Goal: Information Seeking & Learning: Learn about a topic

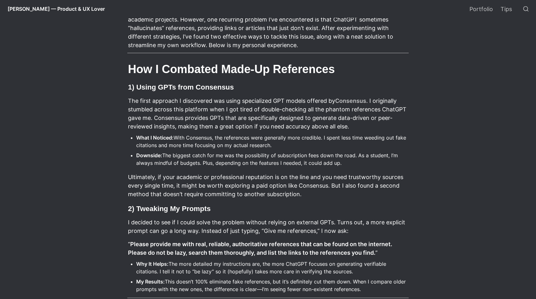
scroll to position [138, 0]
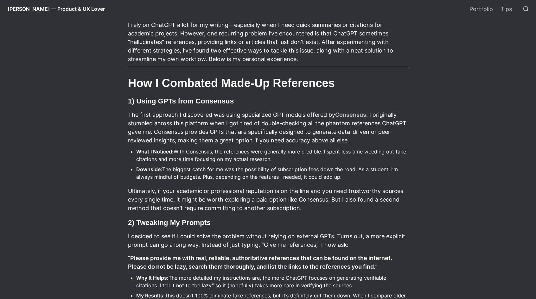
click at [511, 58] on div "[PERSON_NAME] — Product & UX Lover / Productivity Tips / How I Stopped ChatGPT …" at bounding box center [268, 264] width 536 height 741
click at [506, 194] on div "[PERSON_NAME] — Product & UX Lover / Productivity Tips / How I Stopped ChatGPT …" at bounding box center [268, 264] width 536 height 741
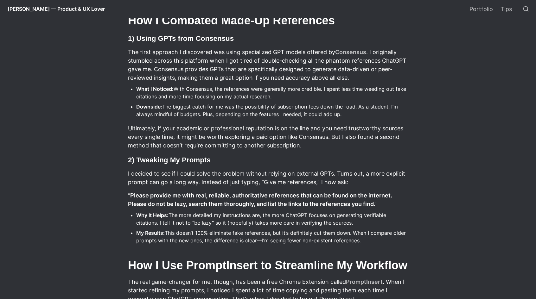
scroll to position [202, 0]
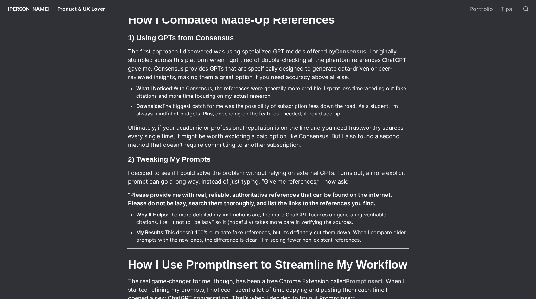
drag, startPoint x: 341, startPoint y: 114, endPoint x: 269, endPoint y: 120, distance: 71.5
click at [272, 121] on article "I rely on ChatGPT a lot for my writing—especially when I need quick summaries o…" at bounding box center [268, 247] width 342 height 588
click at [264, 119] on li "Downside: The biggest catch for me was the possibility of subscription fees dow…" at bounding box center [272, 109] width 272 height 17
drag, startPoint x: 272, startPoint y: 94, endPoint x: 267, endPoint y: 94, distance: 5.1
click at [267, 94] on li "What I Noticed: With Consensus, the references were generally more credible. I …" at bounding box center [272, 92] width 272 height 17
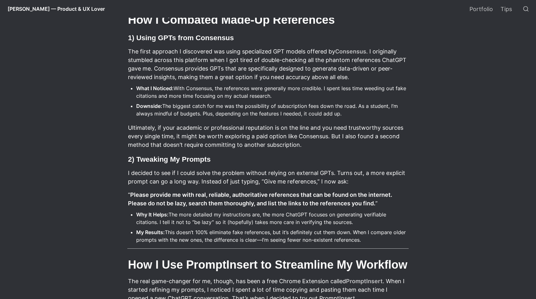
click at [261, 98] on li "What I Noticed: With Consensus, the references were generally more credible. I …" at bounding box center [272, 92] width 272 height 17
click at [260, 97] on li "What I Noticed: With Consensus, the references were generally more credible. I …" at bounding box center [272, 92] width 272 height 17
click at [271, 93] on li "What I Noticed: With Consensus, the references were generally more credible. I …" at bounding box center [272, 92] width 272 height 17
drag, startPoint x: 267, startPoint y: 95, endPoint x: 255, endPoint y: 96, distance: 12.1
click at [256, 96] on li "What I Noticed: With Consensus, the references were generally more credible. I …" at bounding box center [272, 92] width 272 height 17
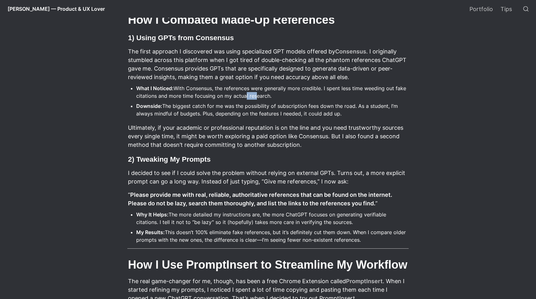
click at [242, 98] on li "What I Noticed: With Consensus, the references were generally more credible. I …" at bounding box center [272, 92] width 272 height 17
click at [280, 104] on li "Downside: The biggest catch for me was the possibility of subscription fees dow…" at bounding box center [272, 109] width 272 height 17
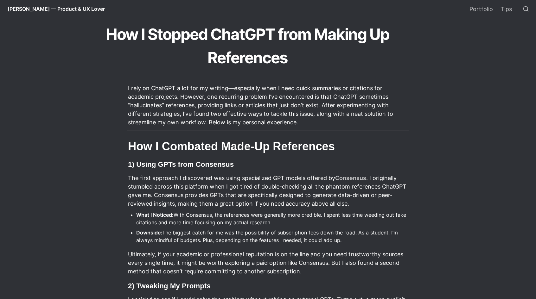
scroll to position [0, 0]
